Goal: Task Accomplishment & Management: Use online tool/utility

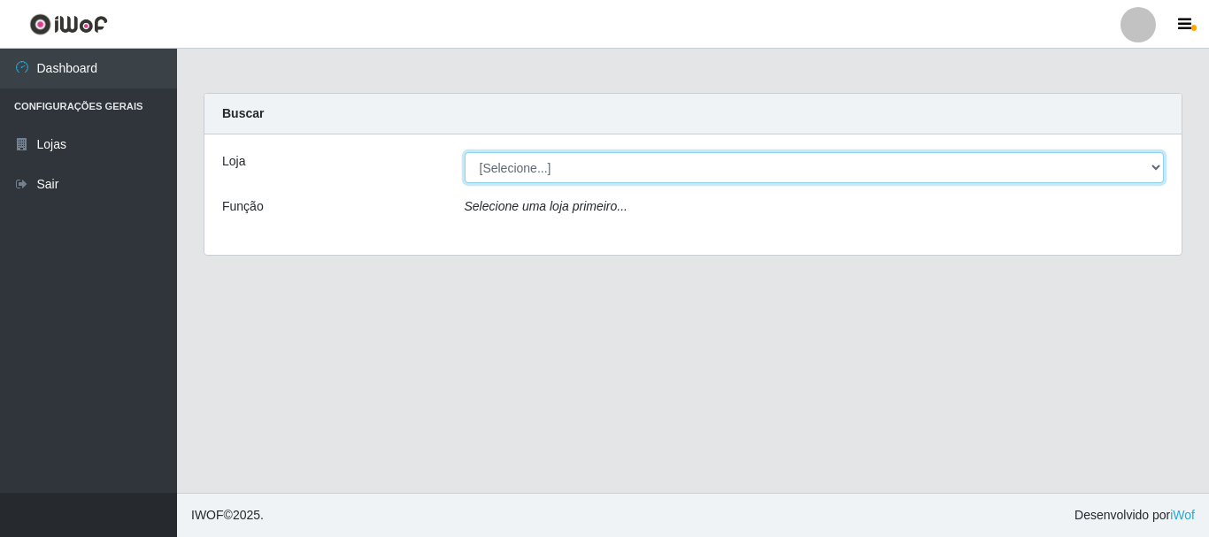
click at [701, 169] on select "[Selecione...] Nordestão - Alecrim" at bounding box center [815, 167] width 700 height 31
select select "453"
click at [465, 152] on select "[Selecione...] Nordestão - Alecrim" at bounding box center [815, 167] width 700 height 31
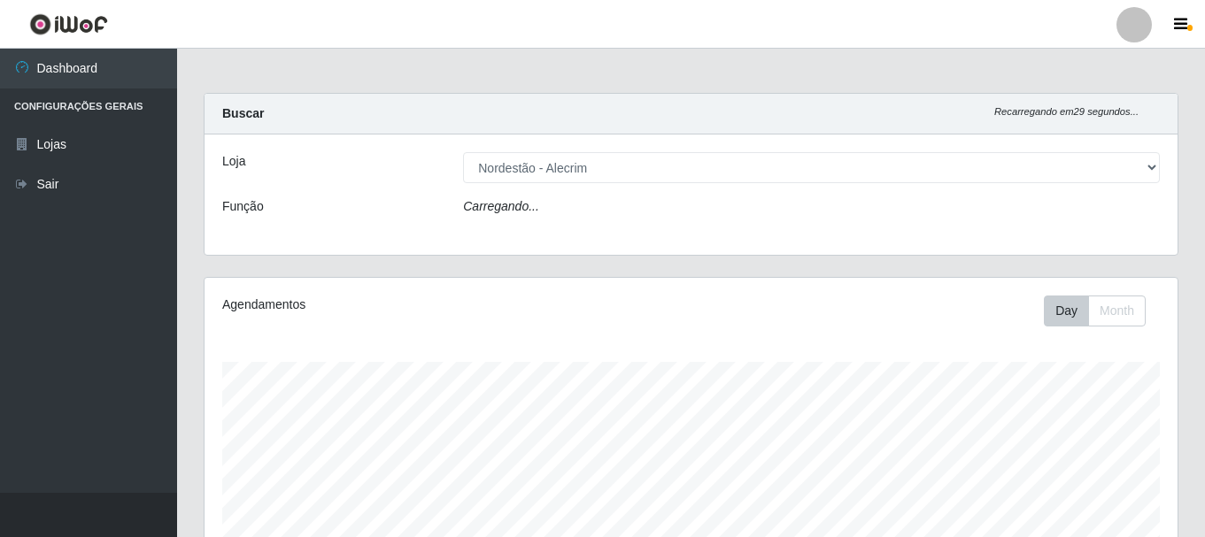
scroll to position [367, 973]
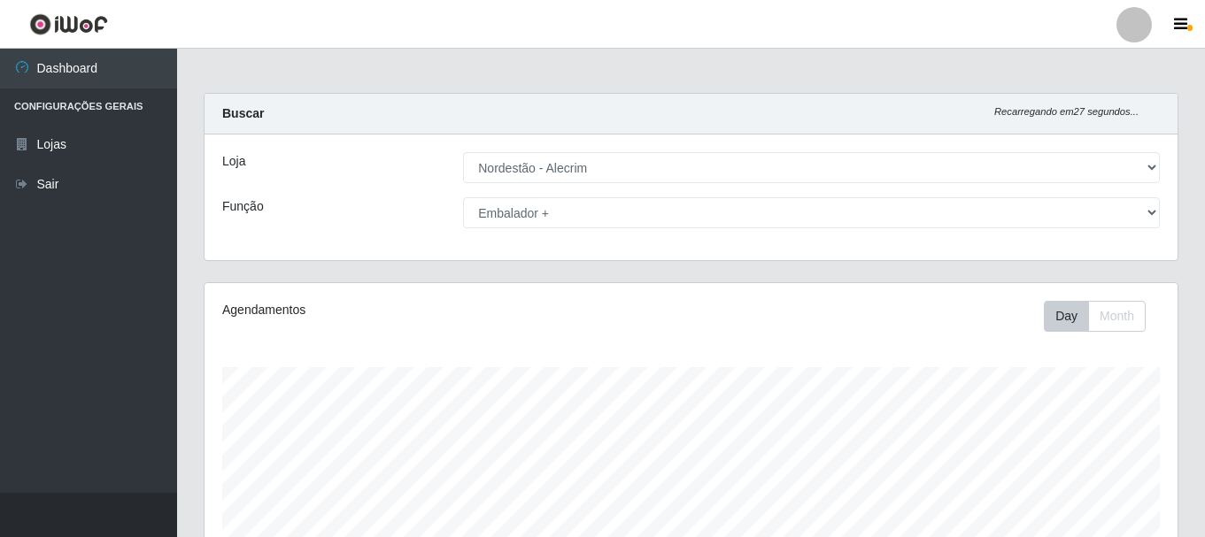
click at [463, 197] on select "[Selecione...] Balconista + Balconista de Padaria Balconista de Padaria ++ Emba…" at bounding box center [811, 212] width 697 height 31
click at [586, 219] on select "[Selecione...] Balconista + Balconista de Padaria Balconista de Padaria ++ Emba…" at bounding box center [811, 212] width 697 height 31
select select "1"
click at [463, 197] on select "[Selecione...] Balconista + Balconista de Padaria Balconista de Padaria ++ Emba…" at bounding box center [811, 212] width 697 height 31
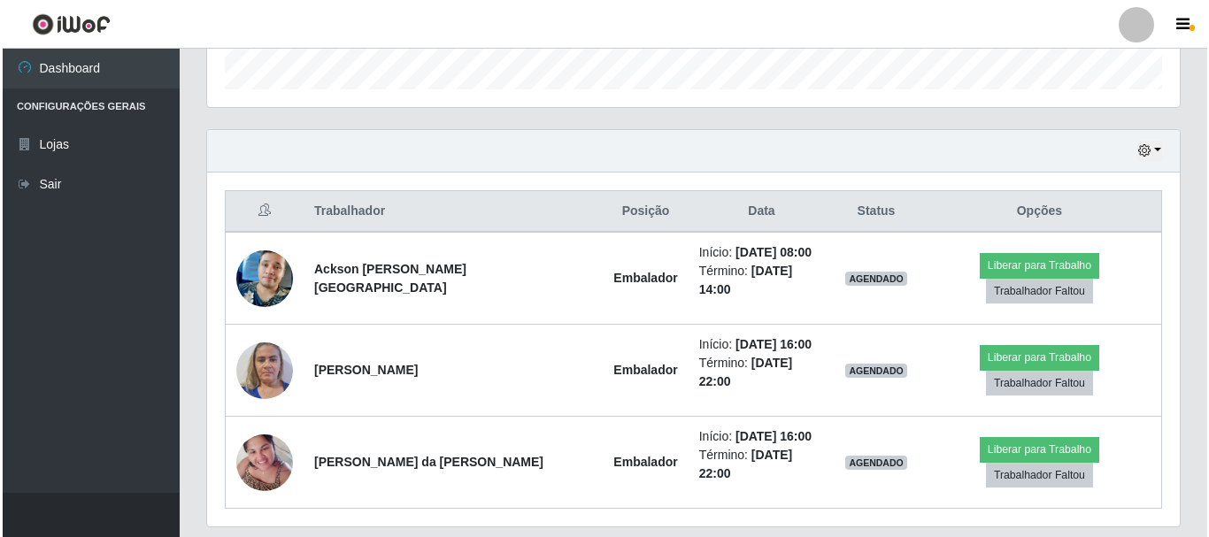
scroll to position [547, 0]
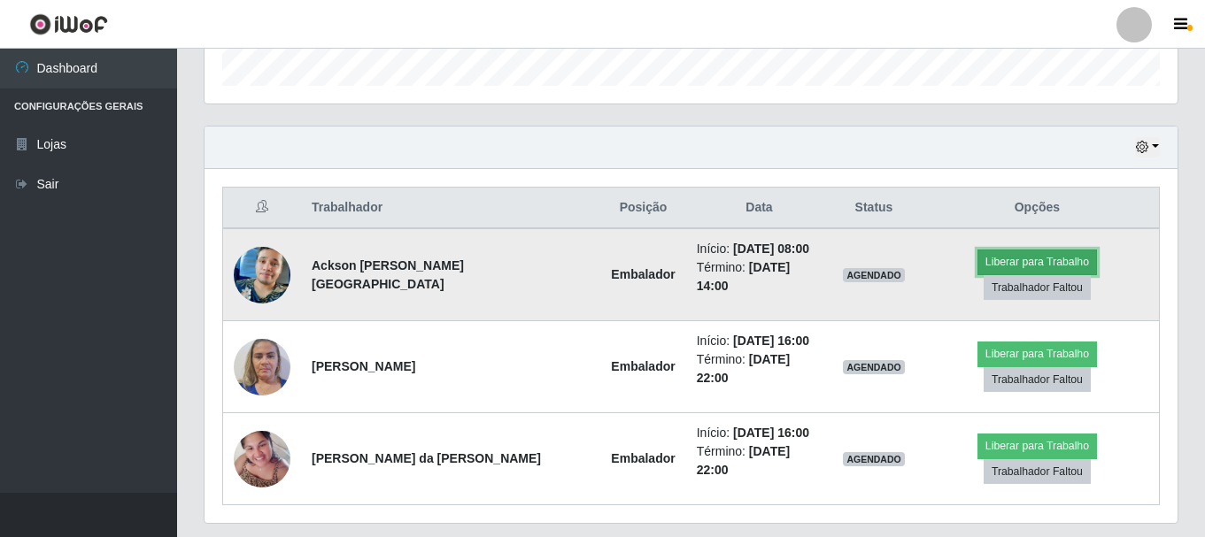
click at [1009, 265] on button "Liberar para Trabalho" at bounding box center [1036, 262] width 119 height 25
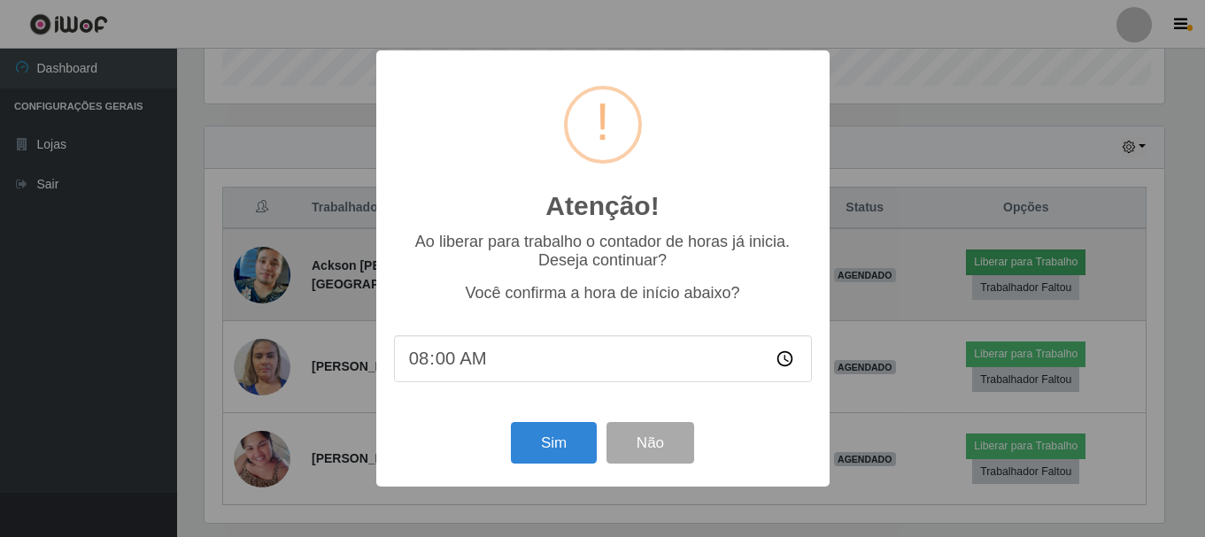
scroll to position [367, 964]
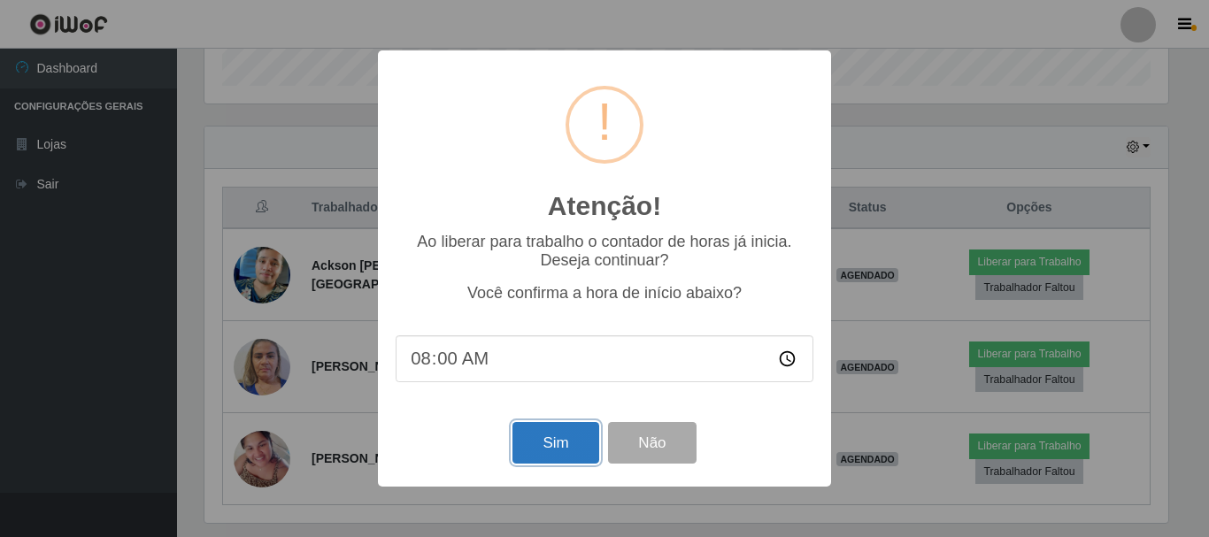
click at [544, 443] on button "Sim" at bounding box center [555, 443] width 86 height 42
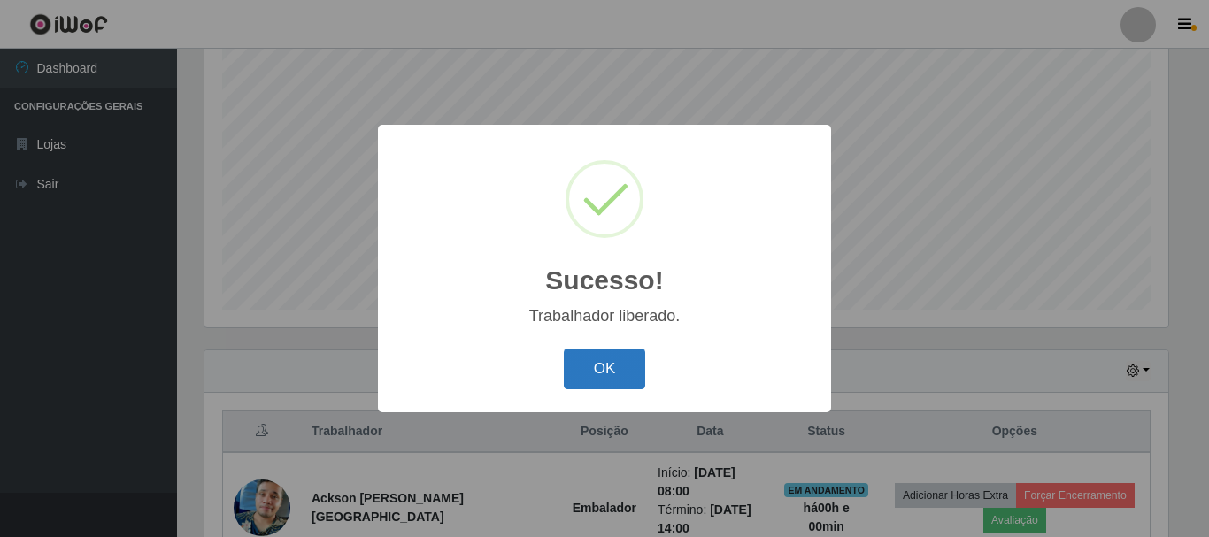
click at [606, 353] on button "OK" at bounding box center [605, 370] width 82 height 42
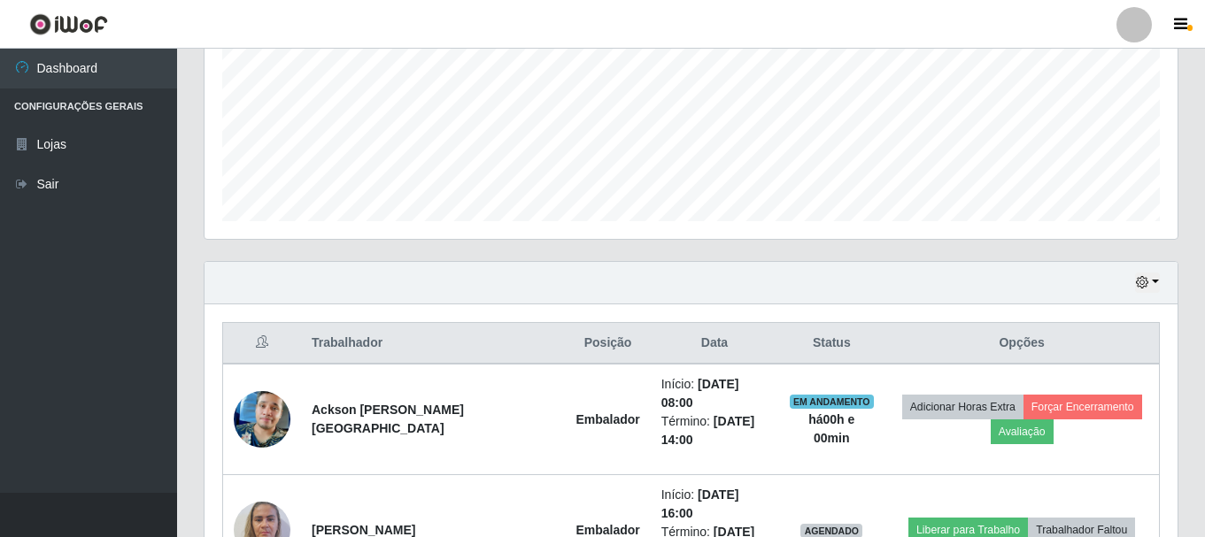
scroll to position [500, 0]
